Goal: Task Accomplishment & Management: Complete application form

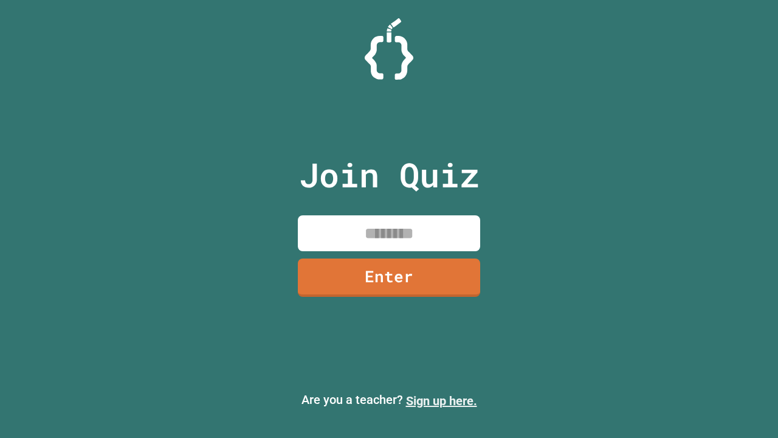
click at [441, 401] on link "Sign up here." at bounding box center [441, 400] width 71 height 15
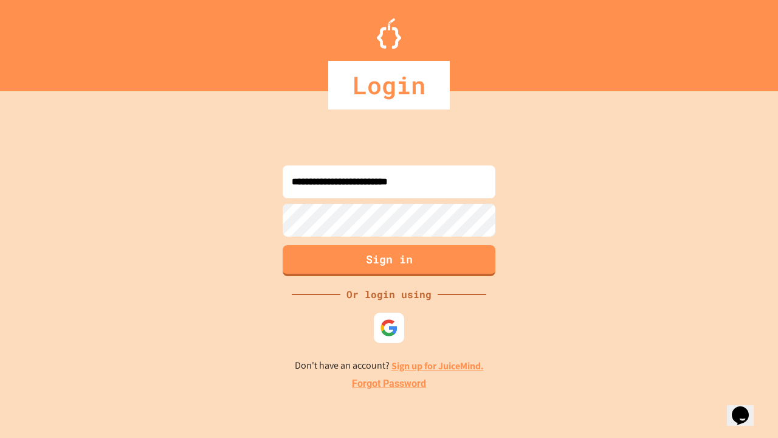
type input "**********"
